Goal: Transaction & Acquisition: Subscribe to service/newsletter

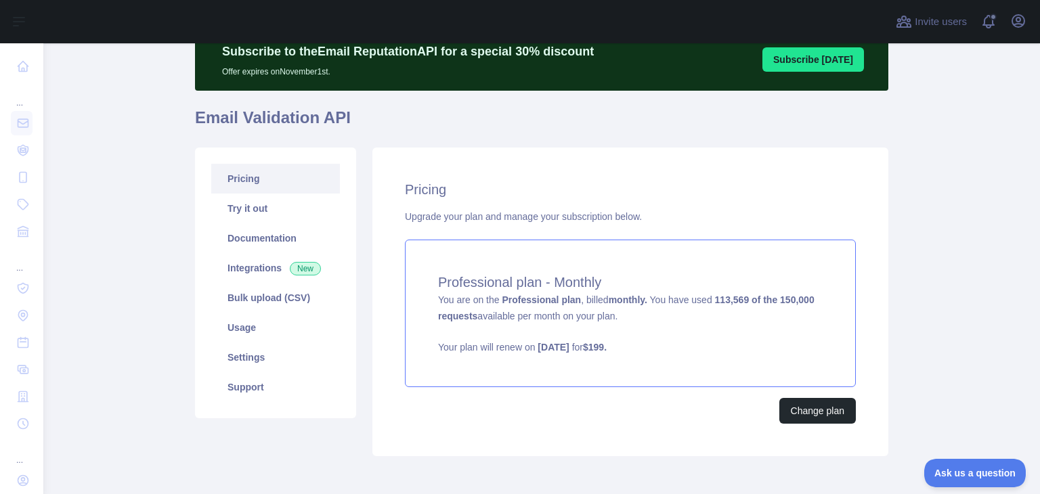
scroll to position [120, 0]
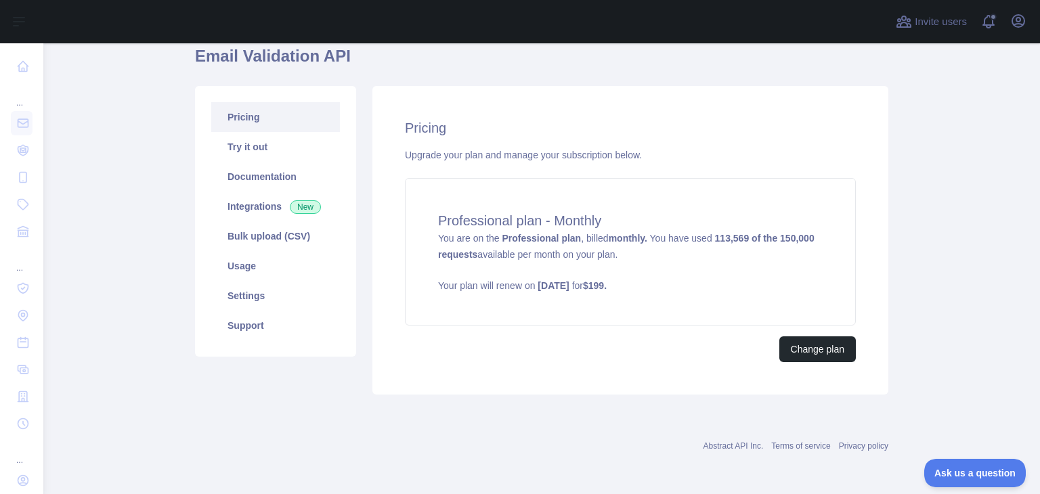
click at [167, 357] on main "Subscribe to the Email Reputation API for a special 30 % discount Offer expires…" at bounding box center [541, 268] width 997 height 451
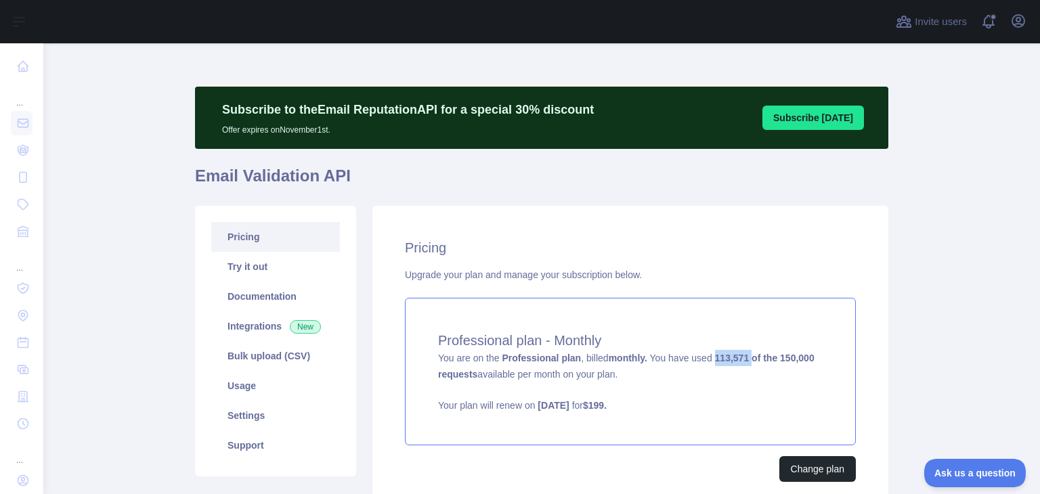
drag, startPoint x: 746, startPoint y: 361, endPoint x: 707, endPoint y: 361, distance: 38.6
click at [707, 361] on strong "113,571 of the 150,000 requests" at bounding box center [626, 366] width 376 height 27
copy span "d 113,571 of the 150,000"
copy span "113,571 of the 150,000"
drag, startPoint x: 815, startPoint y: 356, endPoint x: 703, endPoint y: 354, distance: 112.4
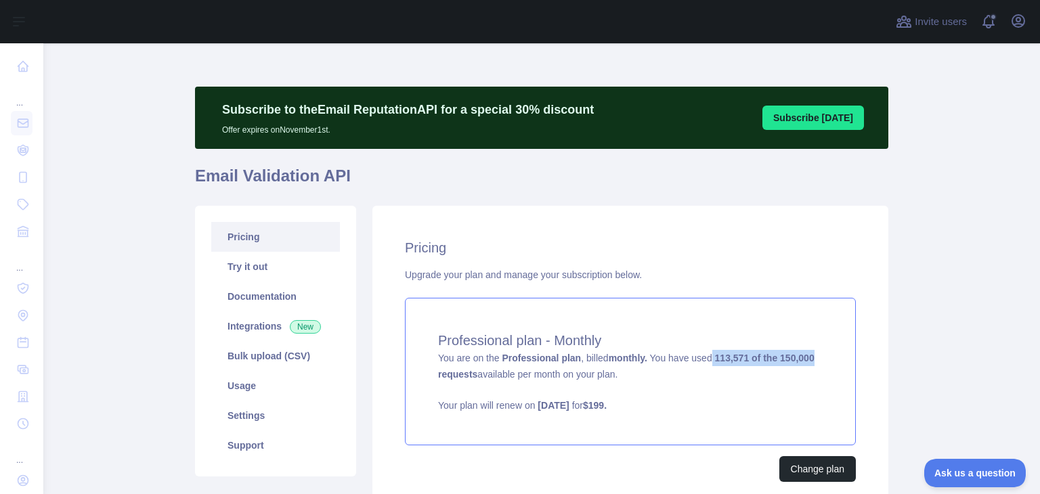
click at [703, 354] on div "Professional plan - Monthly You are on the Professional plan , billed monthly. …" at bounding box center [630, 372] width 451 height 148
